Goal: Find contact information: Find contact information

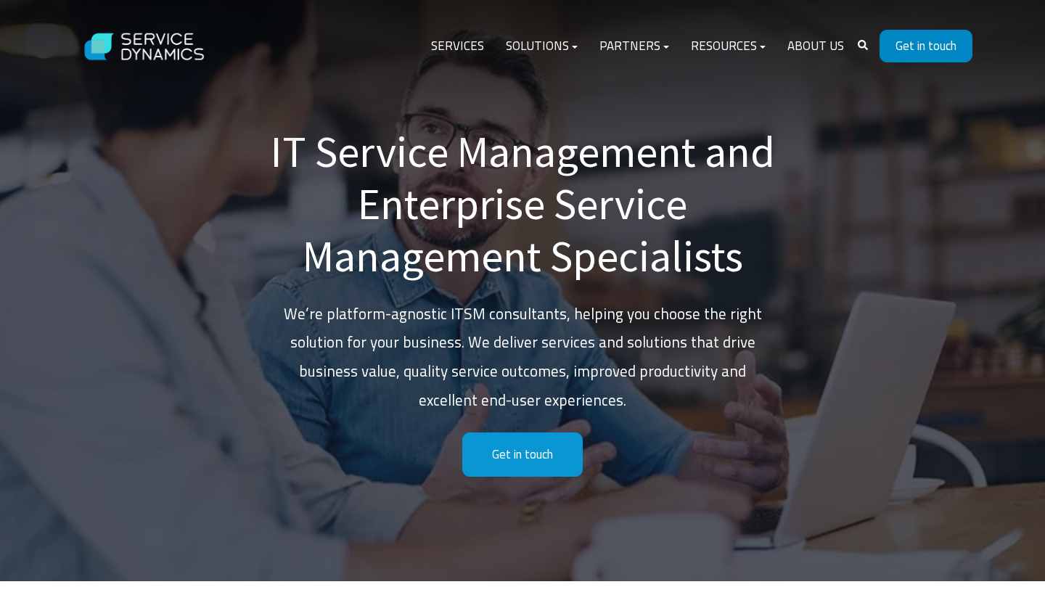
click at [933, 52] on link "Get in touch" at bounding box center [926, 46] width 93 height 33
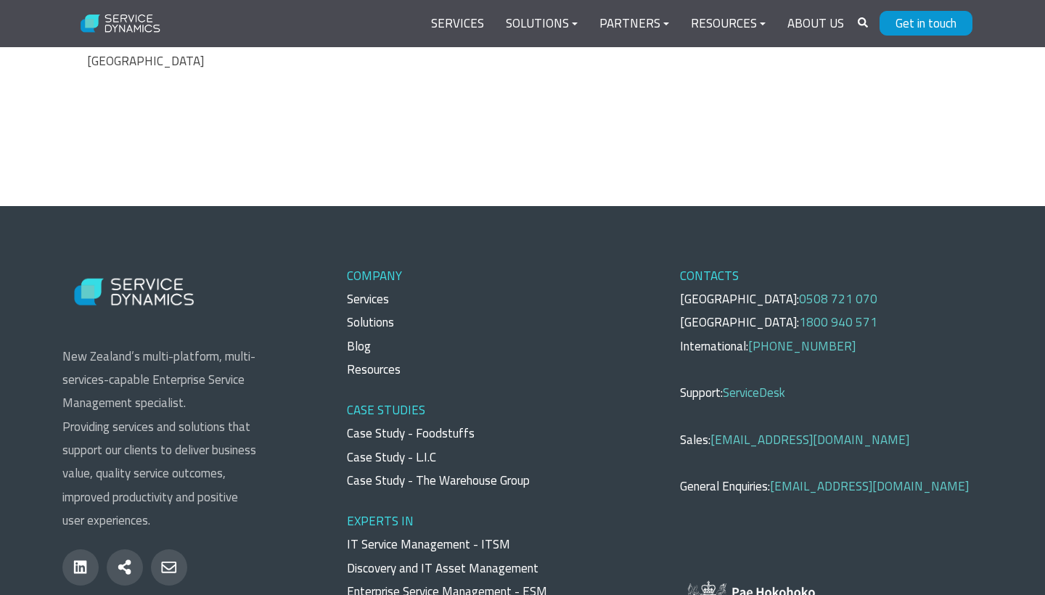
scroll to position [1044, 0]
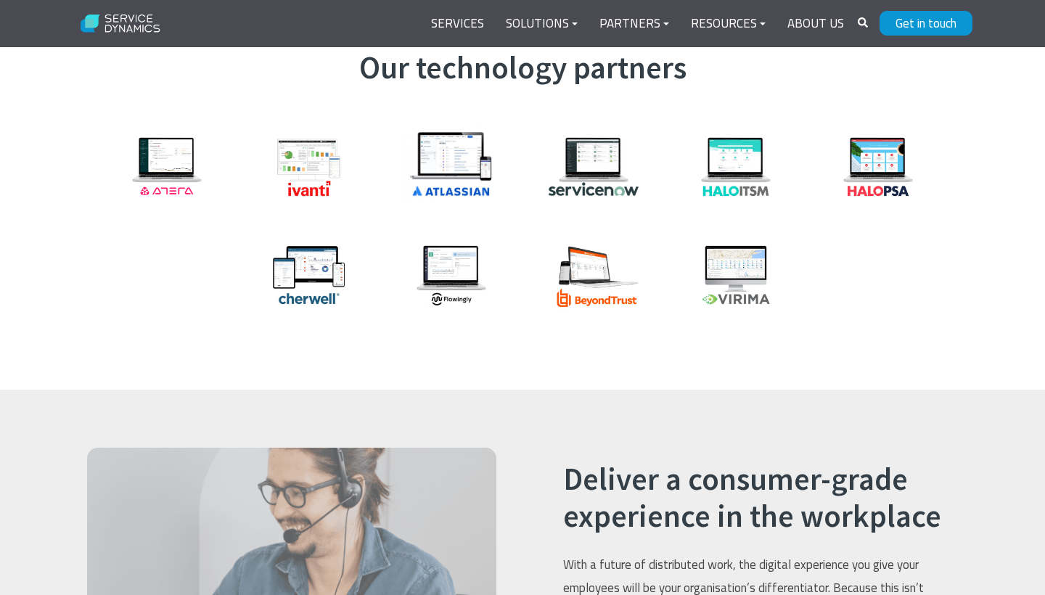
scroll to position [1692, 0]
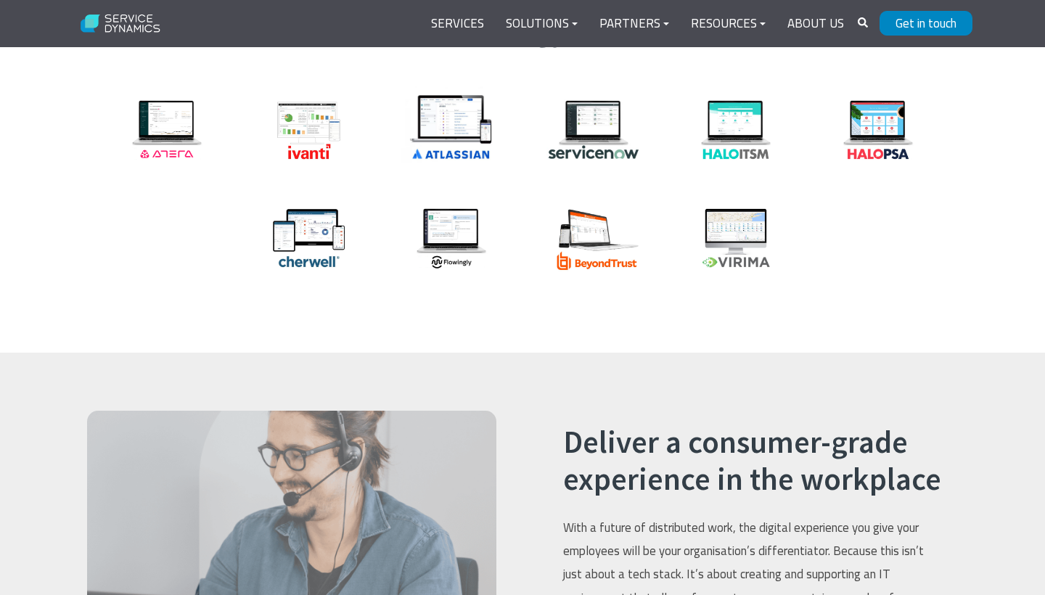
click at [915, 26] on link "Get in touch" at bounding box center [926, 23] width 93 height 25
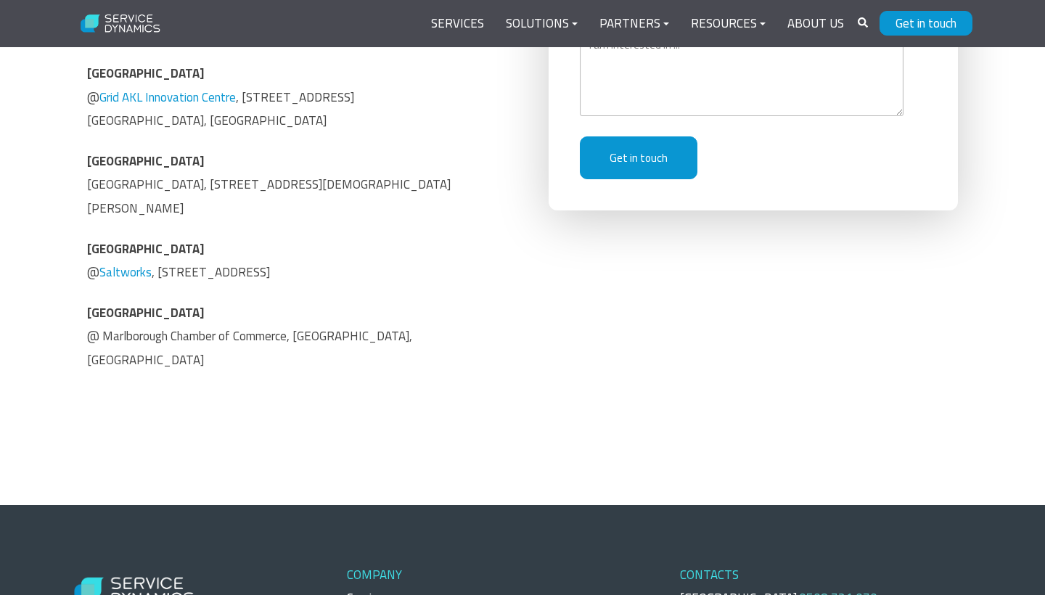
scroll to position [854, 0]
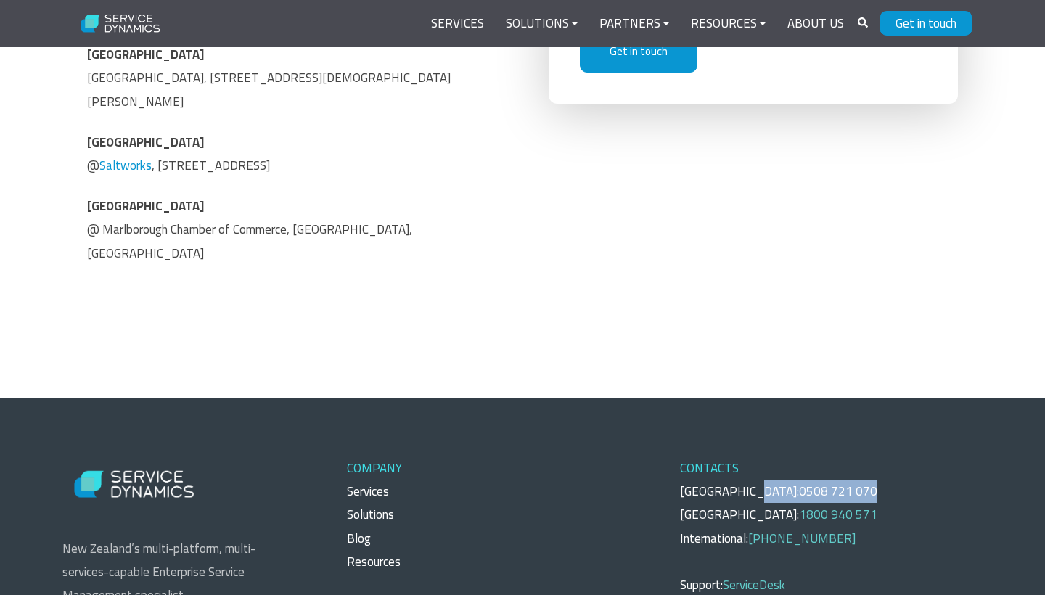
drag, startPoint x: 751, startPoint y: 430, endPoint x: 833, endPoint y: 438, distance: 82.4
copy p "0508 721 070"
